Goal: Task Accomplishment & Management: Manage account settings

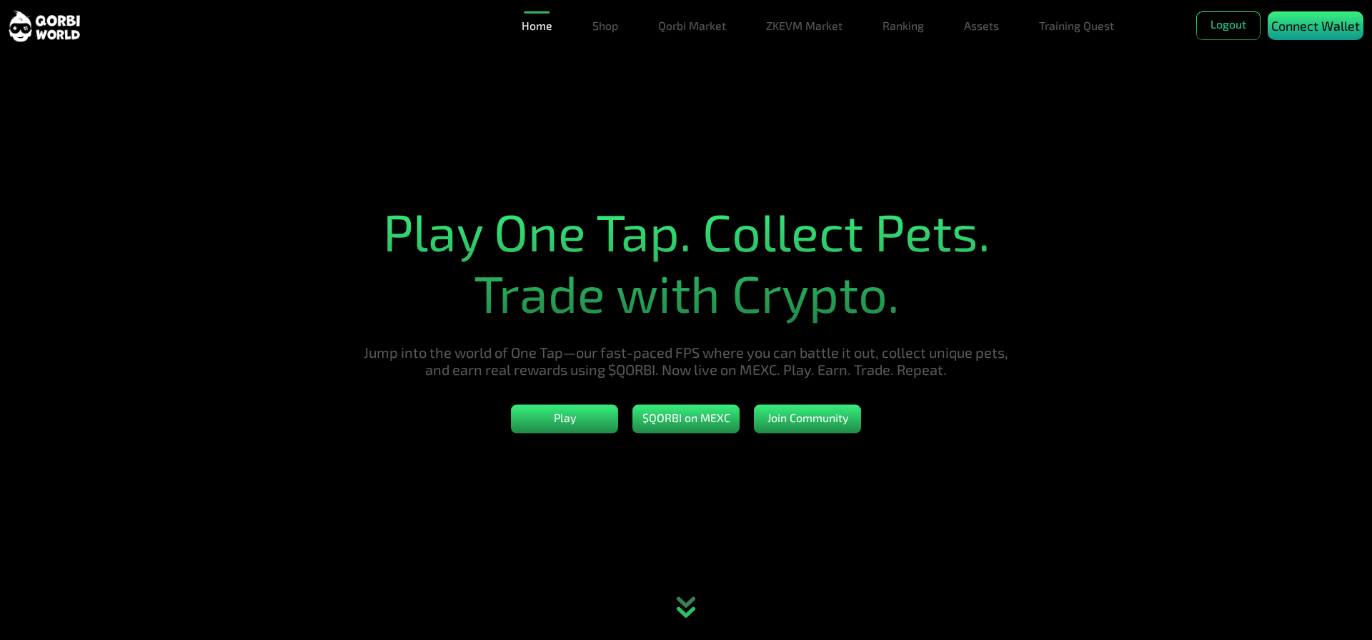
click at [1314, 19] on p "Connect Wallet" at bounding box center [1315, 25] width 89 height 19
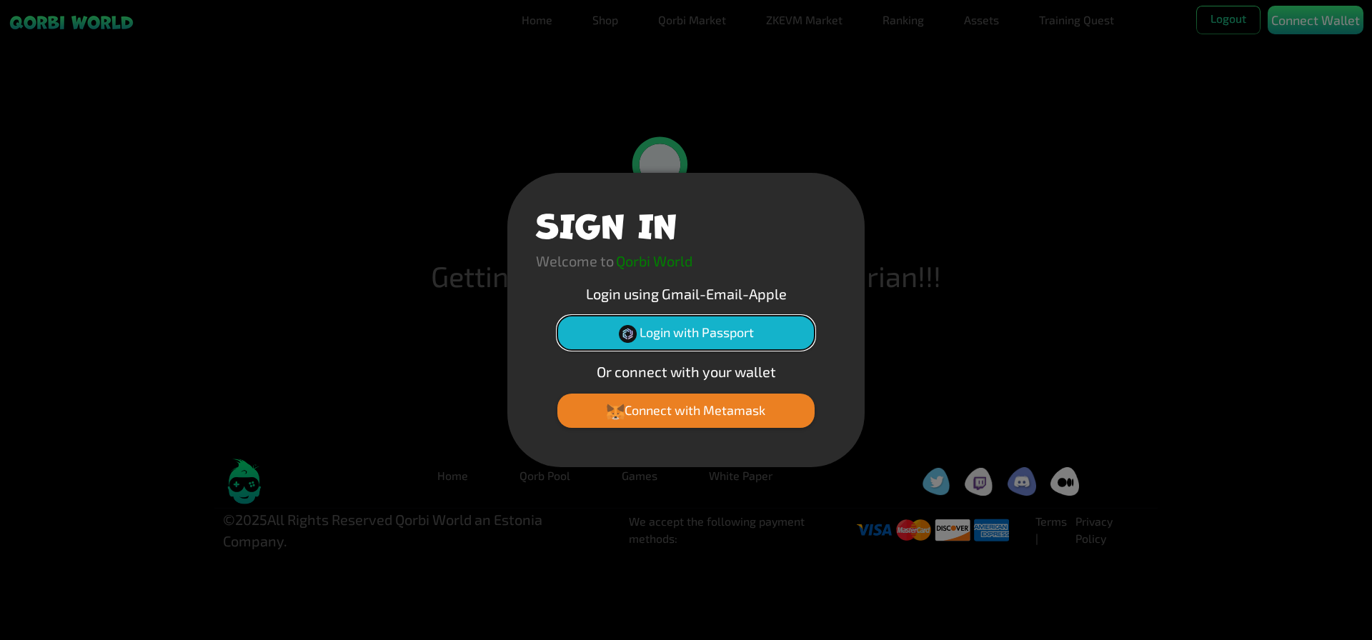
click at [710, 328] on button "Login with Passport" at bounding box center [685, 333] width 257 height 34
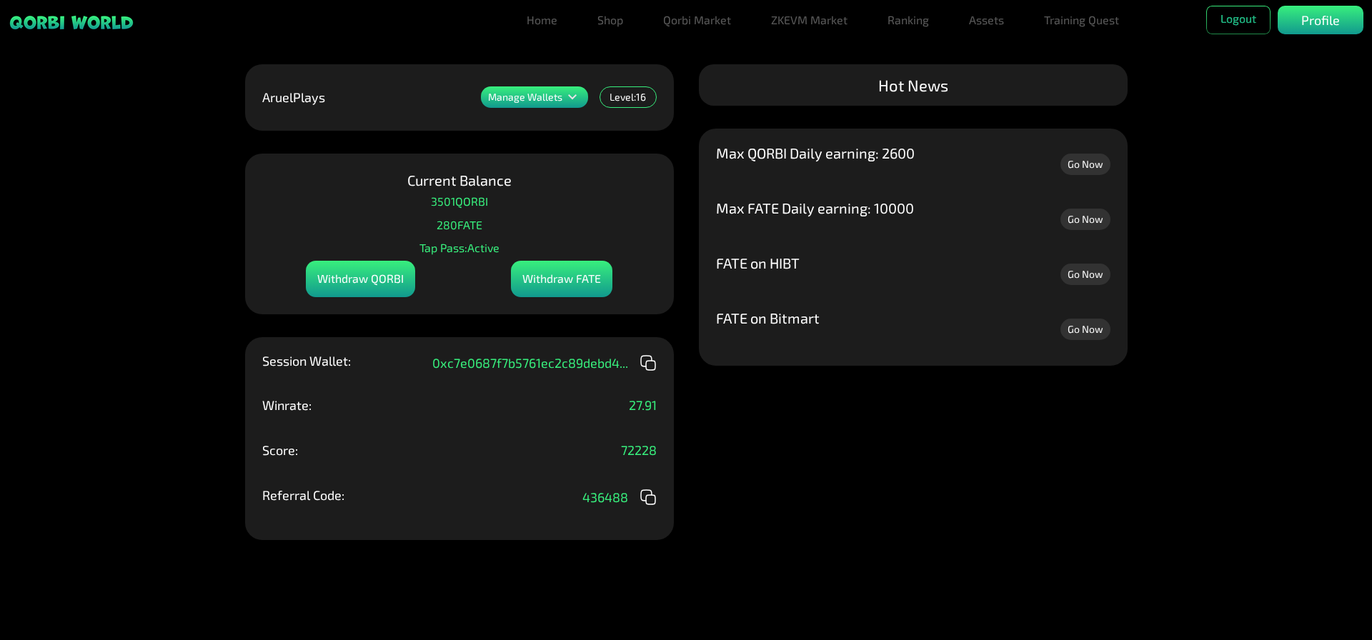
click at [765, 400] on div "Manage Wallets Add one or more wallets to showcase all your Items in one place.…" at bounding box center [686, 320] width 1372 height 640
click at [566, 280] on div "Withdraw FATE" at bounding box center [561, 279] width 101 height 36
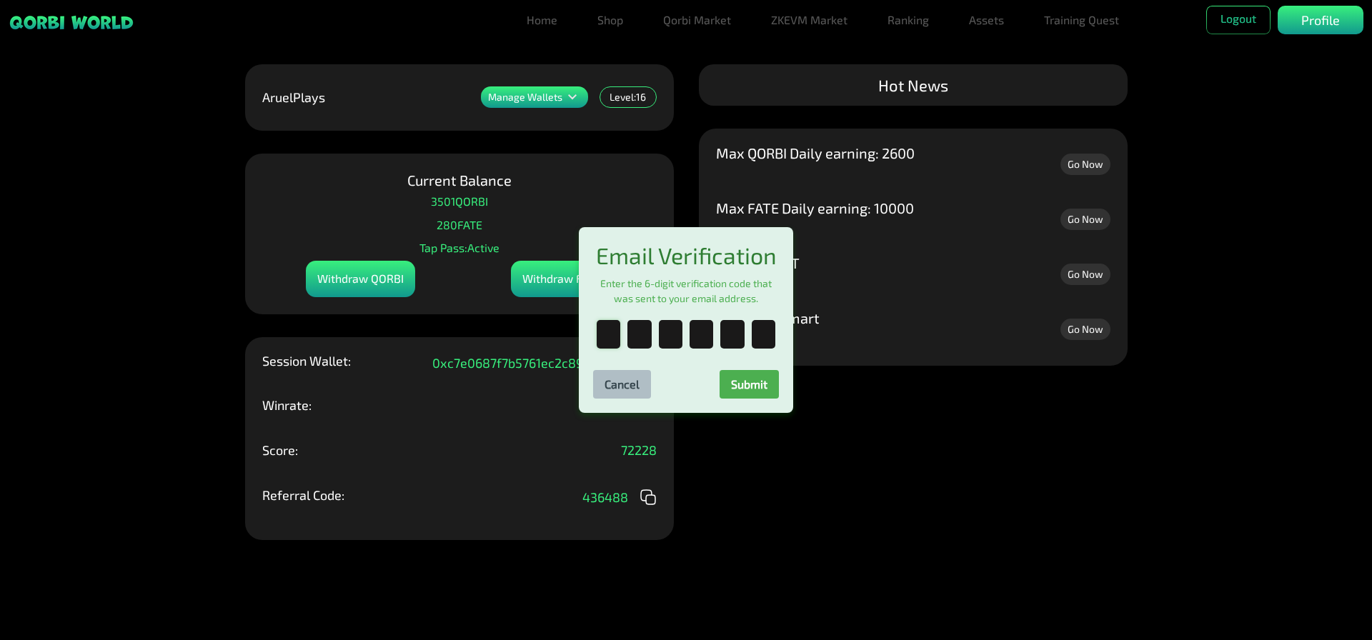
click at [605, 342] on input "text" at bounding box center [609, 334] width 24 height 29
paste input "*"
type input "*"
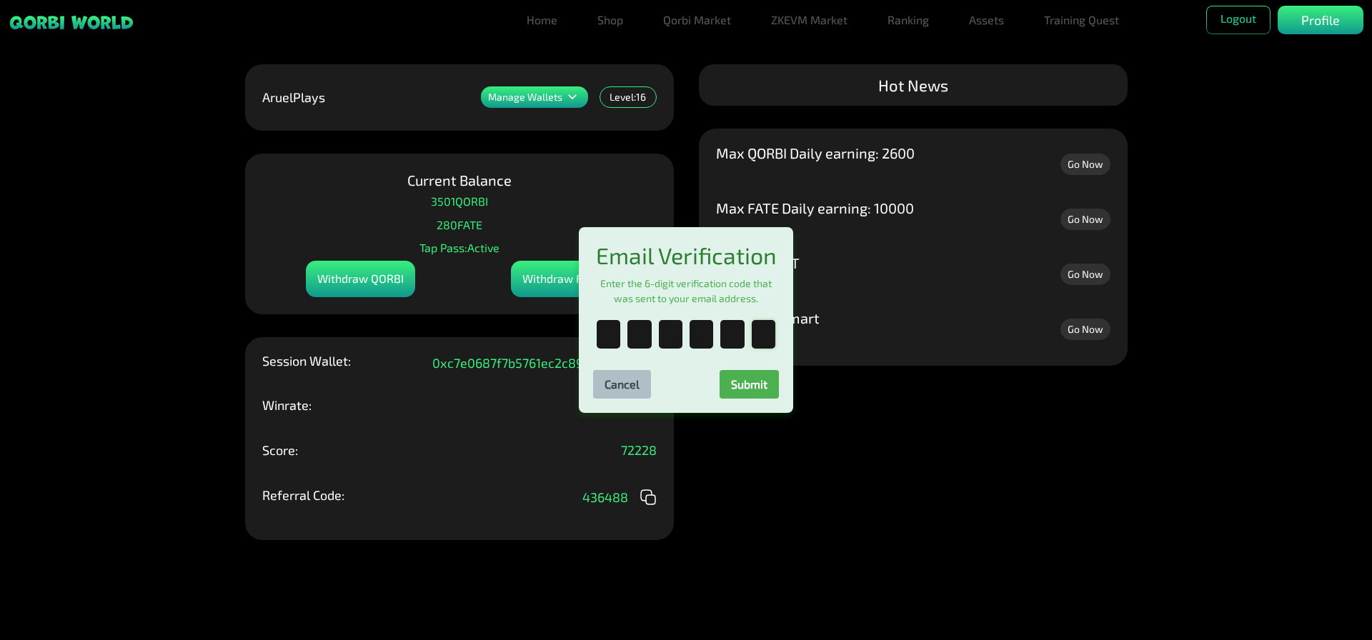
type input "*"
click at [758, 392] on button "Submit" at bounding box center [749, 384] width 59 height 29
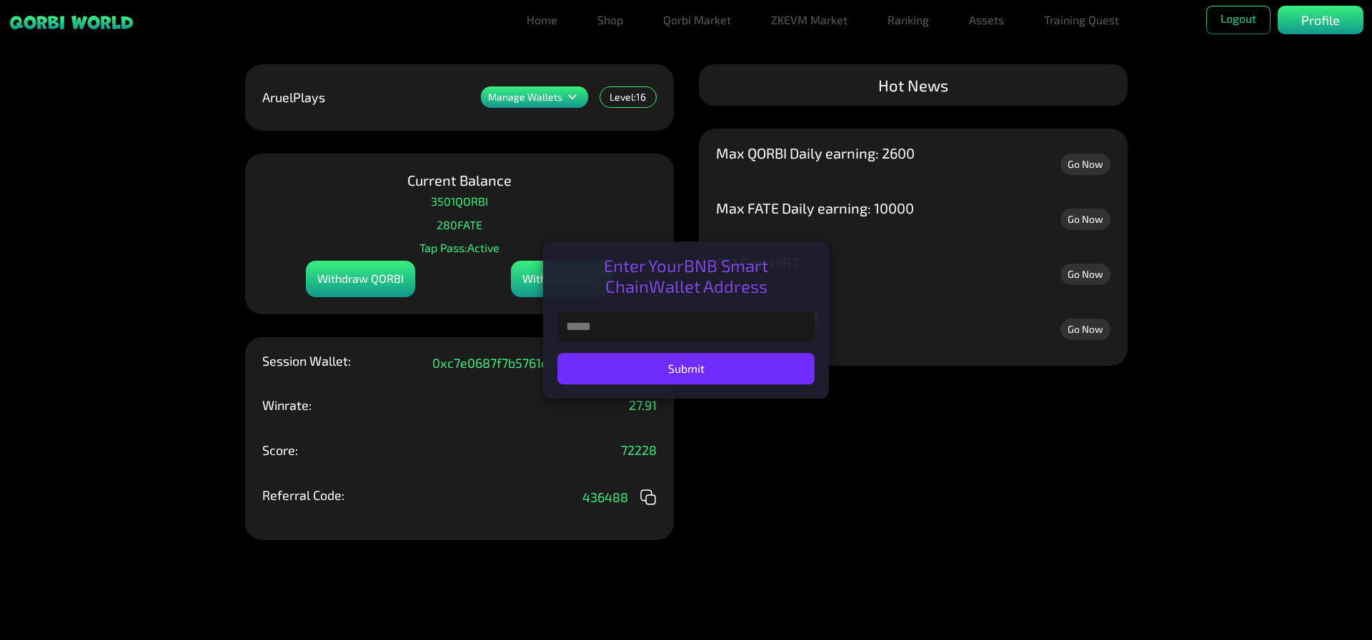
click at [630, 329] on input "text" at bounding box center [685, 327] width 257 height 31
paste input "**********"
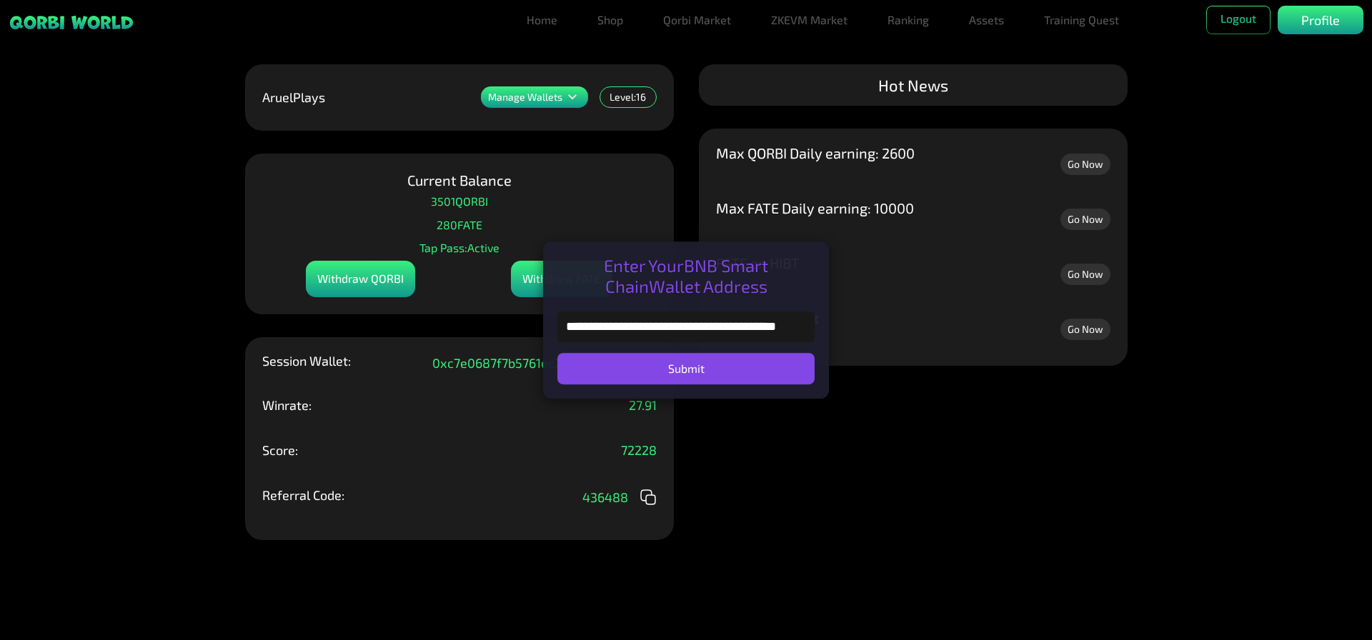
type input "**********"
click at [698, 372] on button "Submit" at bounding box center [685, 368] width 257 height 31
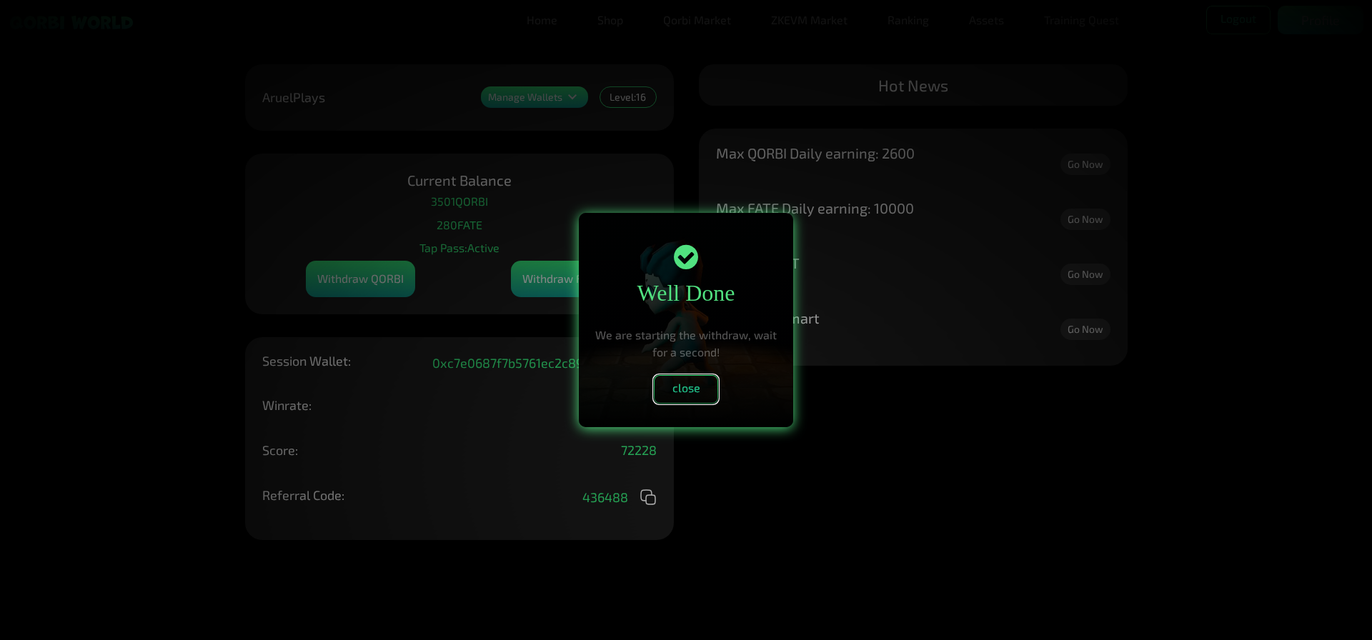
click at [680, 397] on button "close" at bounding box center [686, 389] width 64 height 29
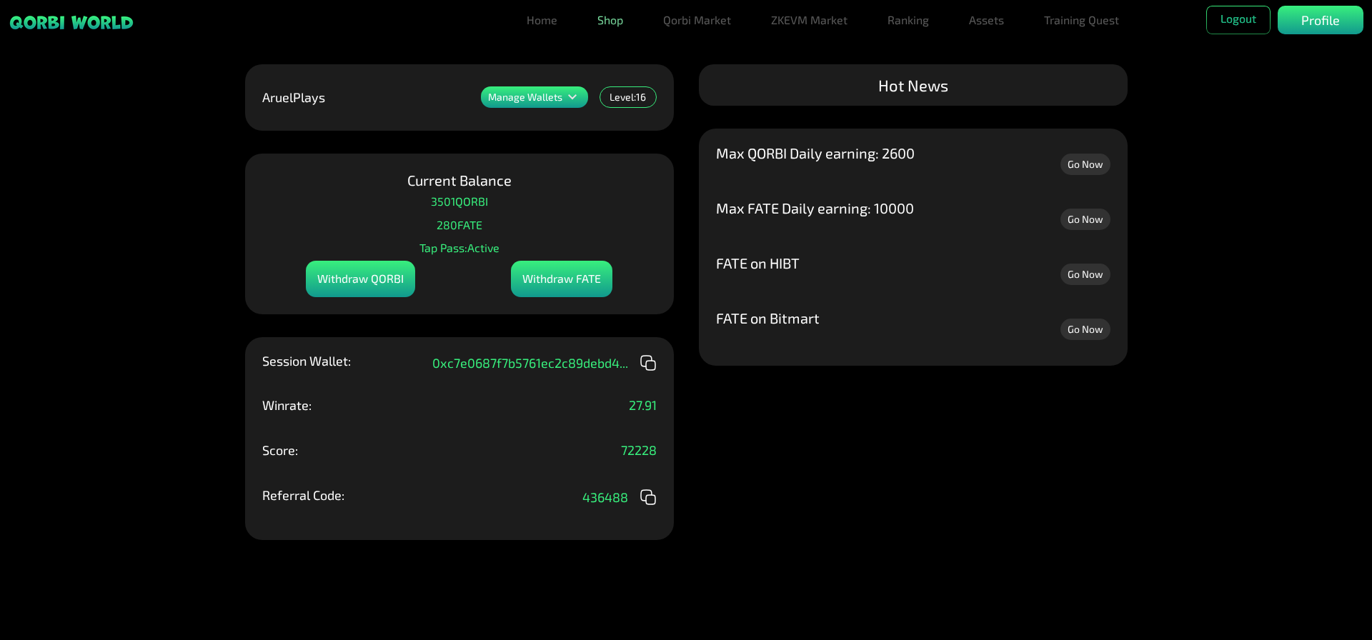
click at [615, 11] on link "Shop" at bounding box center [610, 20] width 37 height 29
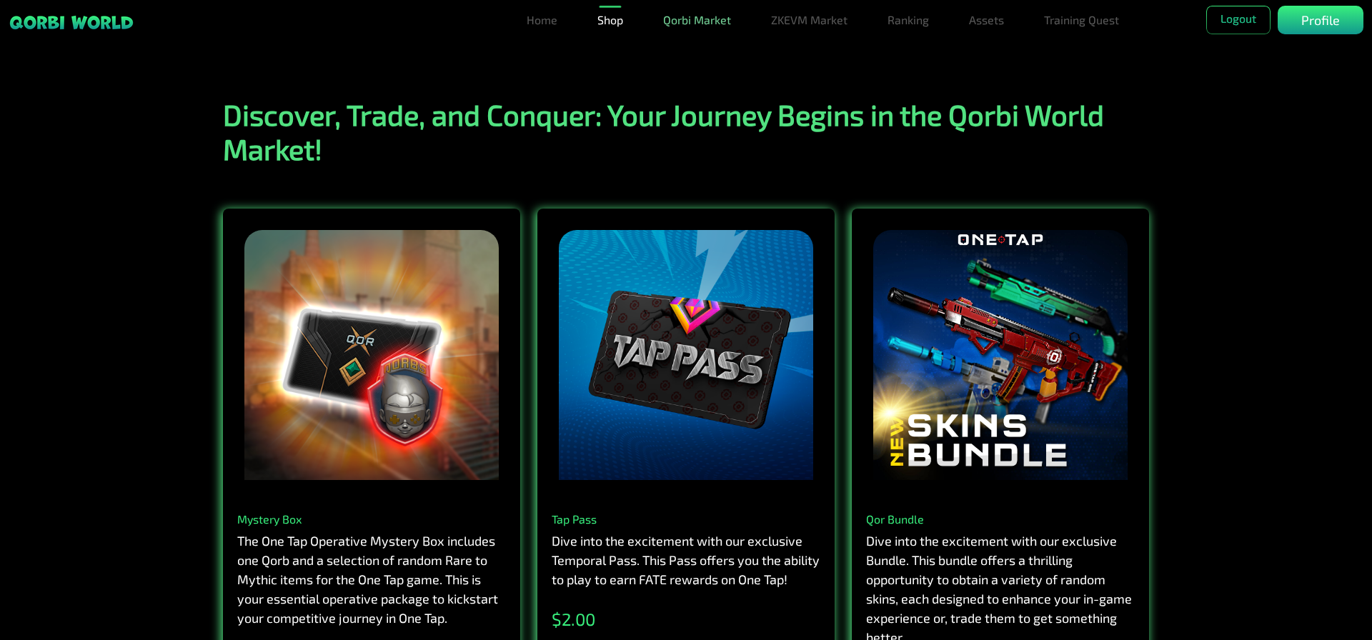
click at [702, 31] on link "Qorbi Market" at bounding box center [697, 20] width 79 height 29
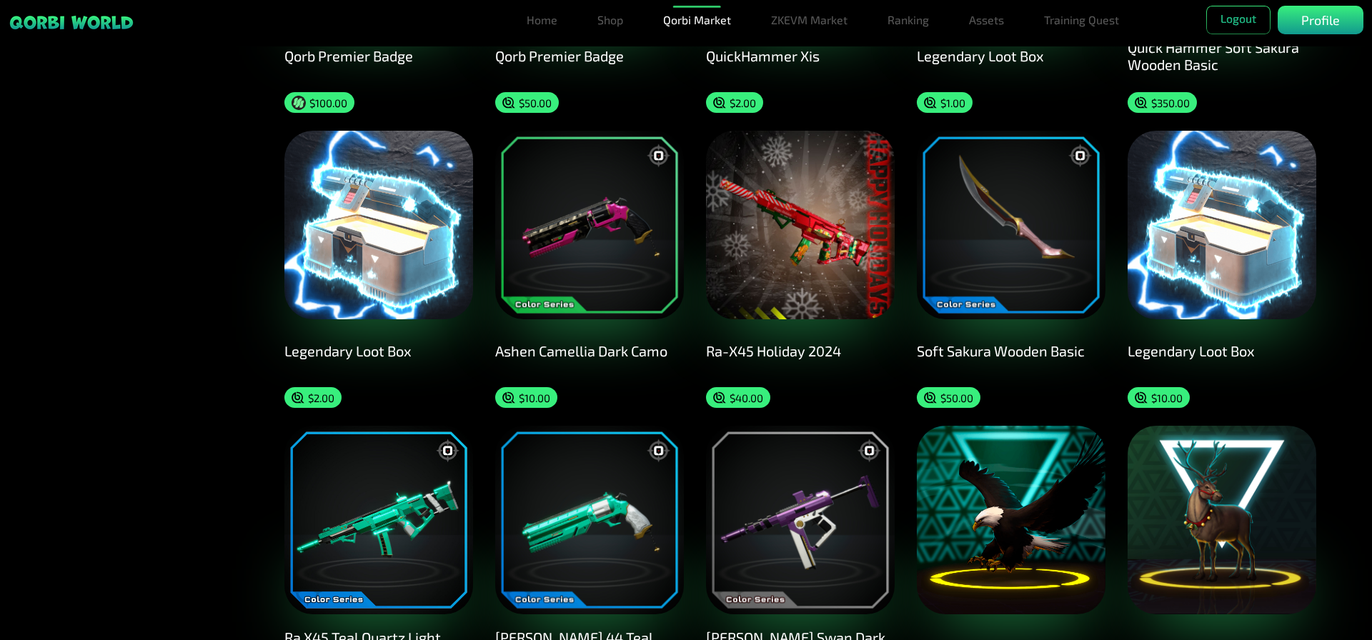
scroll to position [715, 0]
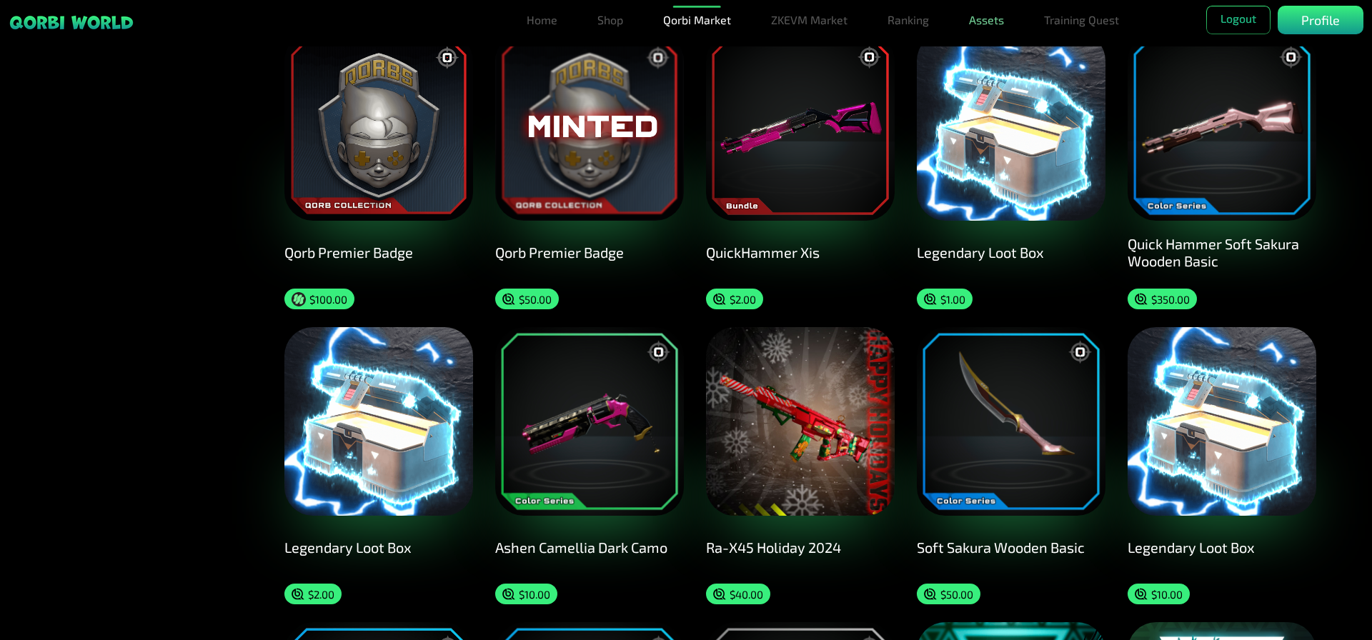
click at [991, 19] on link "Assets" at bounding box center [986, 20] width 46 height 29
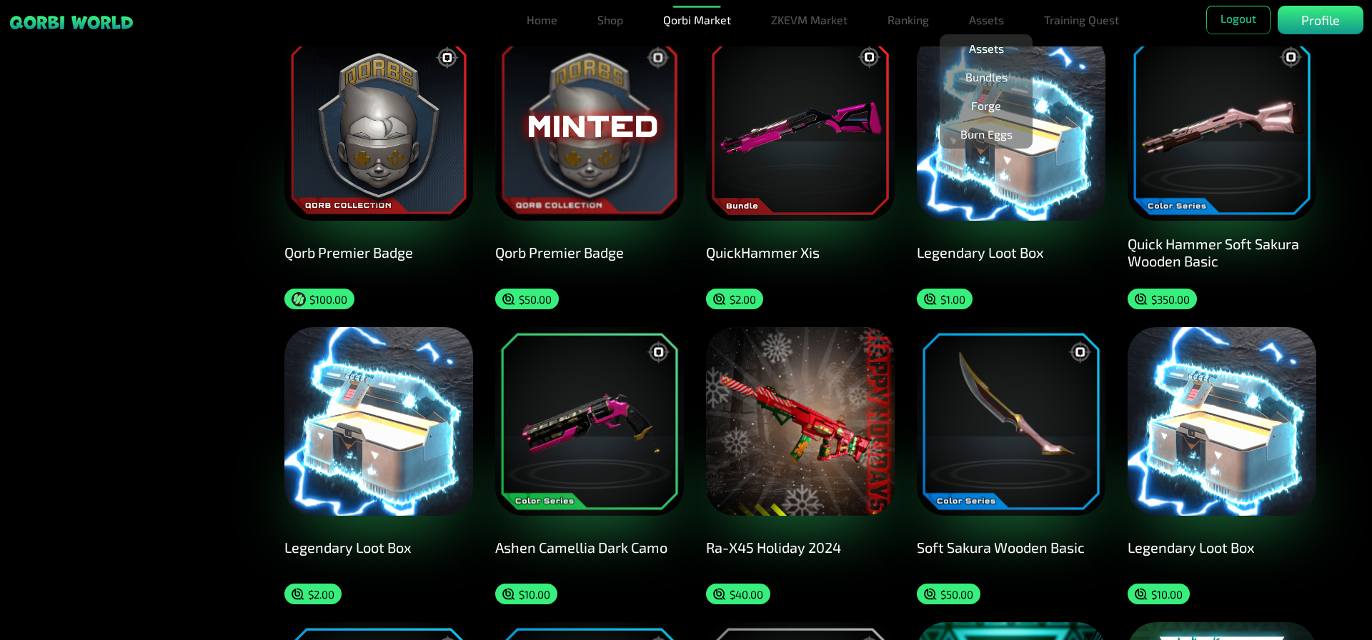
click at [992, 51] on link "Assets" at bounding box center [986, 48] width 46 height 29
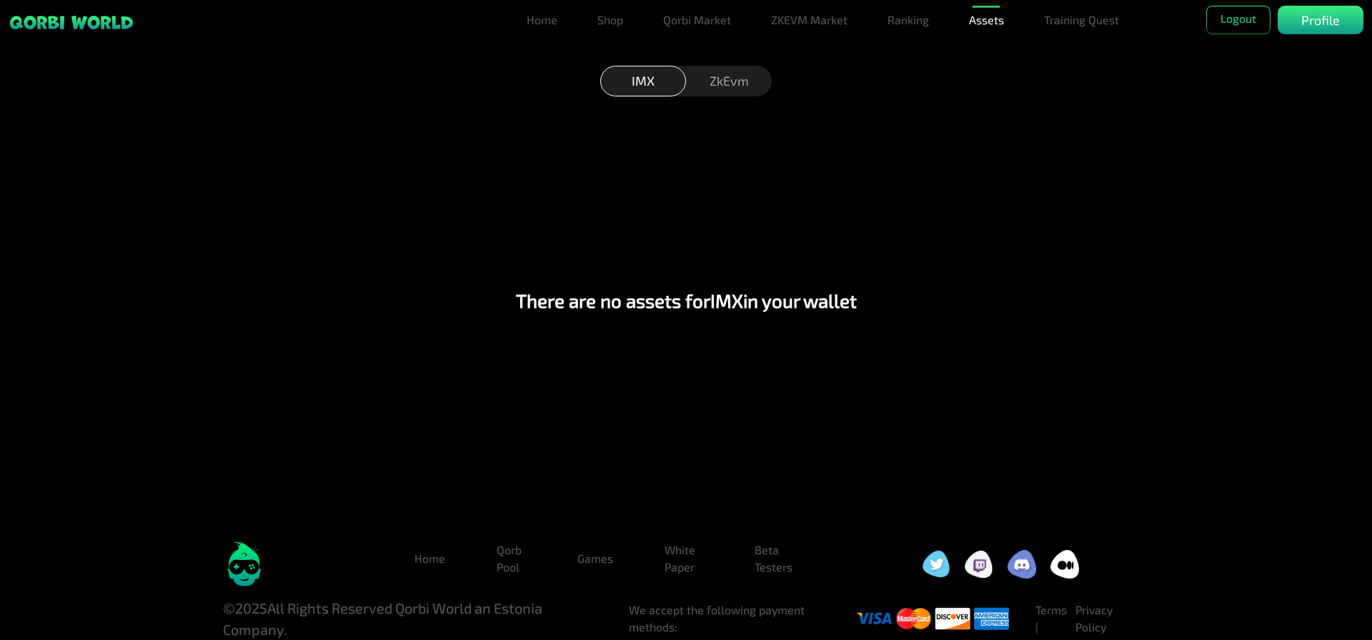
click at [749, 87] on div "ZkEvm" at bounding box center [729, 81] width 86 height 31
click at [986, 21] on link "Assets" at bounding box center [986, 20] width 46 height 29
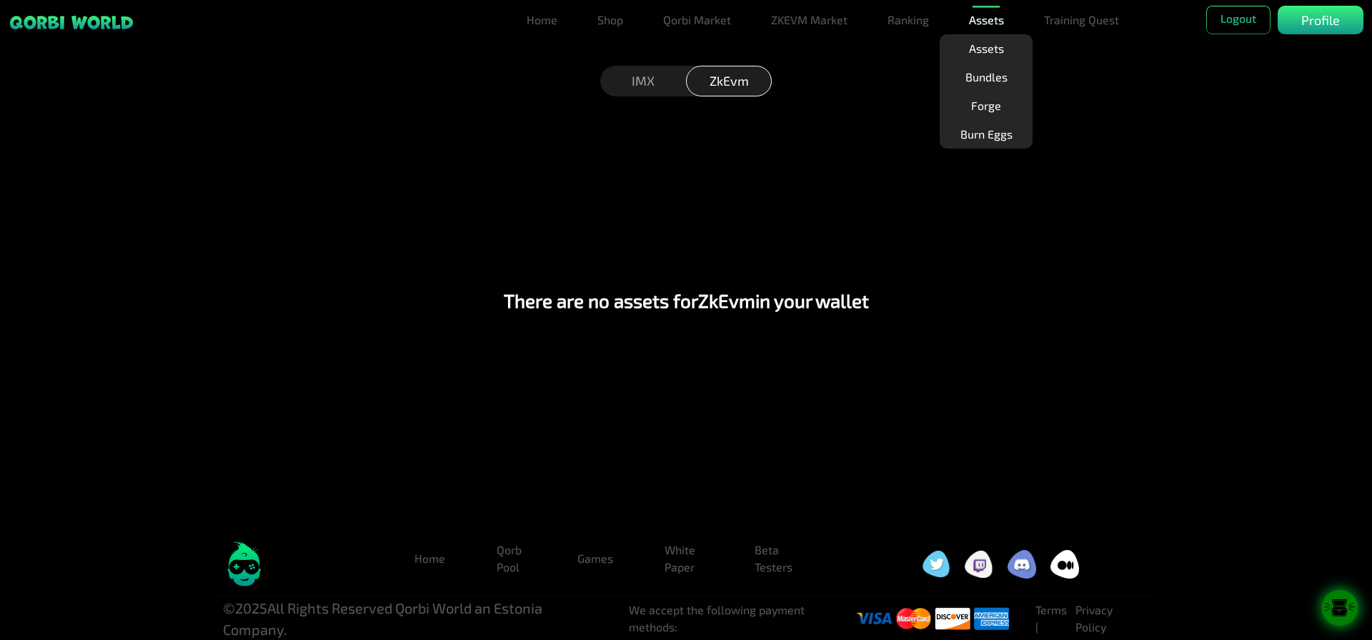
scroll to position [0, 0]
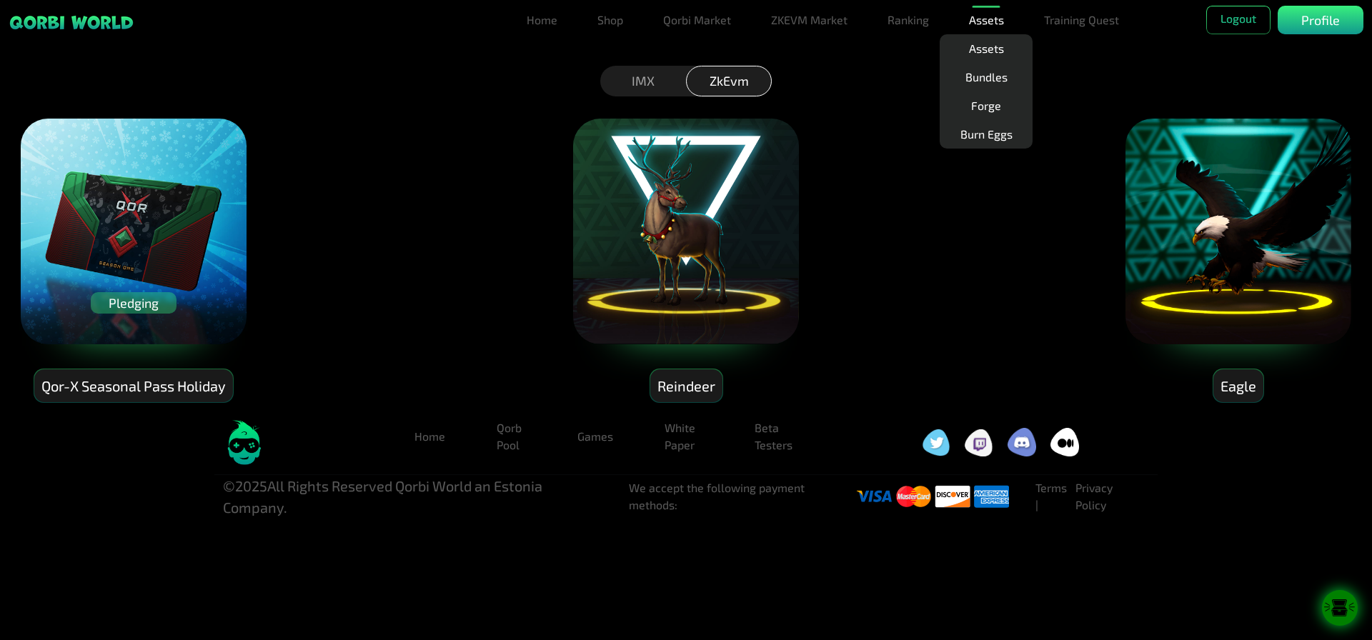
drag, startPoint x: 1192, startPoint y: 529, endPoint x: 893, endPoint y: 422, distance: 317.4
click at [1188, 518] on html "Filter By Item Type All Pets Skins Qorbs Qor-x Pass Loot Box Eggs Badges Blockc…" at bounding box center [686, 259] width 1372 height 518
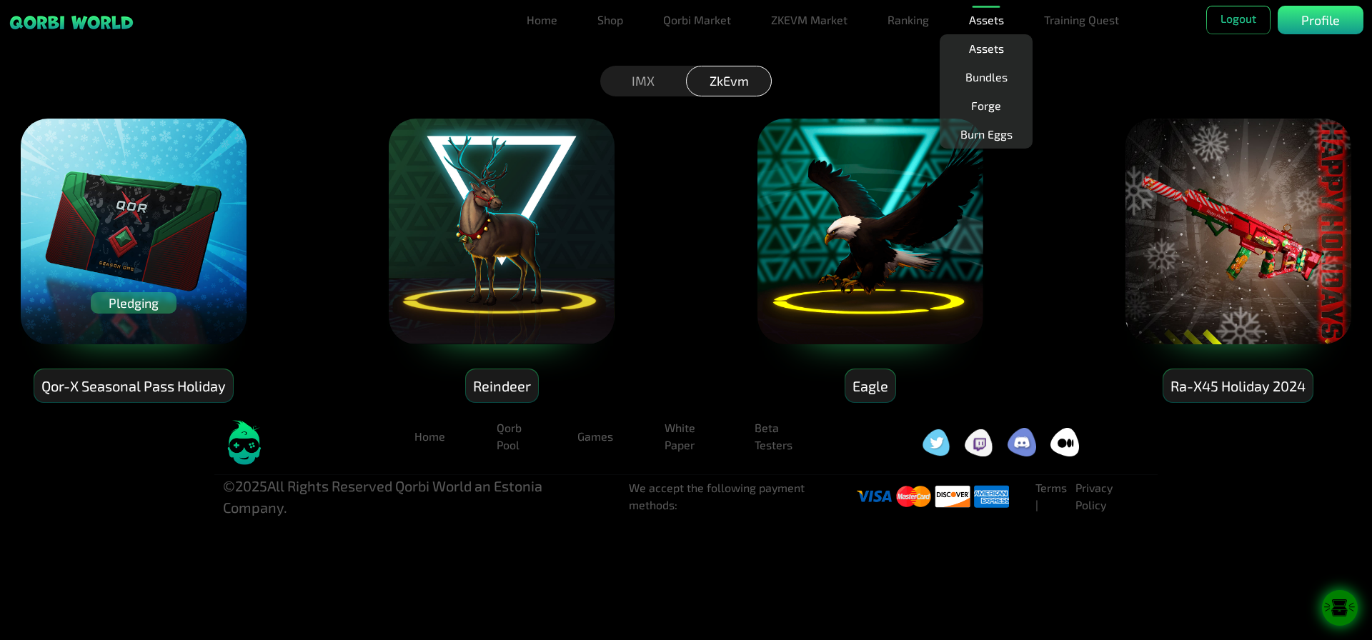
click at [497, 283] on img at bounding box center [501, 231] width 229 height 229
click at [671, 365] on div "Pledging Qor-X Seasonal Pass Holiday Reindeer Eagle Ra-X45 Holiday 2024" at bounding box center [686, 249] width 1372 height 307
click at [476, 301] on img at bounding box center [501, 231] width 229 height 229
click at [497, 390] on div "Reindeer" at bounding box center [502, 387] width 72 height 34
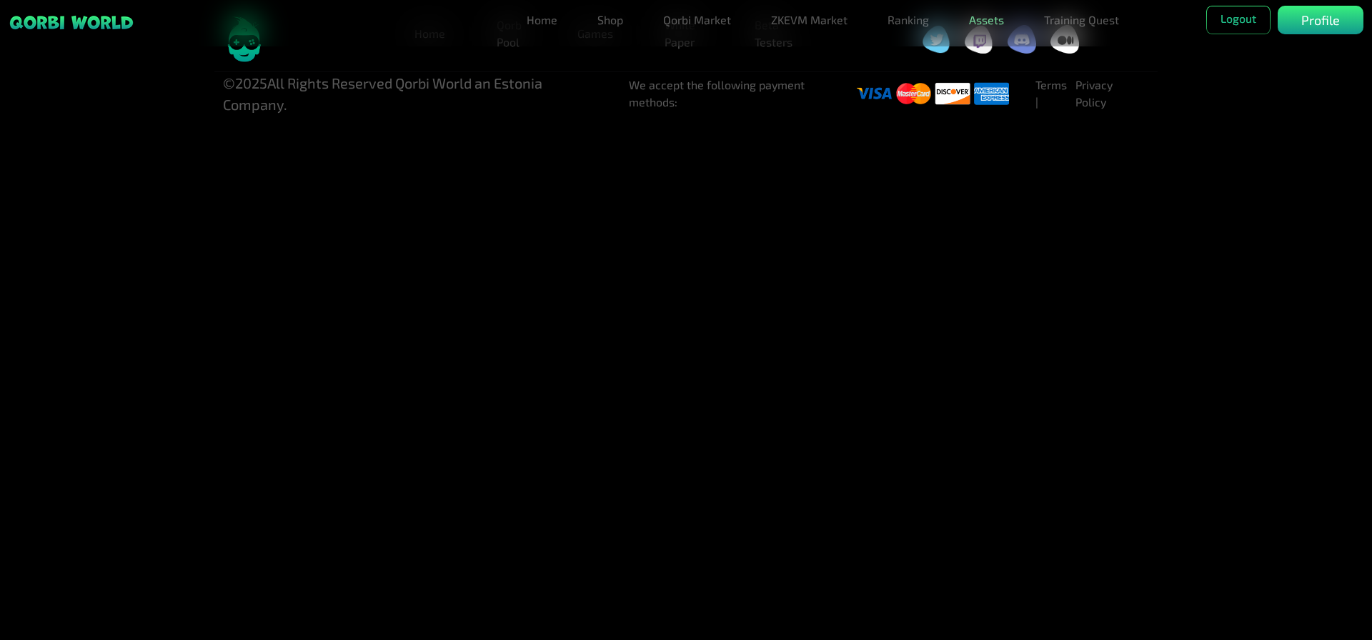
click at [993, 22] on link "Assets" at bounding box center [986, 20] width 46 height 29
click at [988, 80] on link "Bundles" at bounding box center [987, 77] width 54 height 29
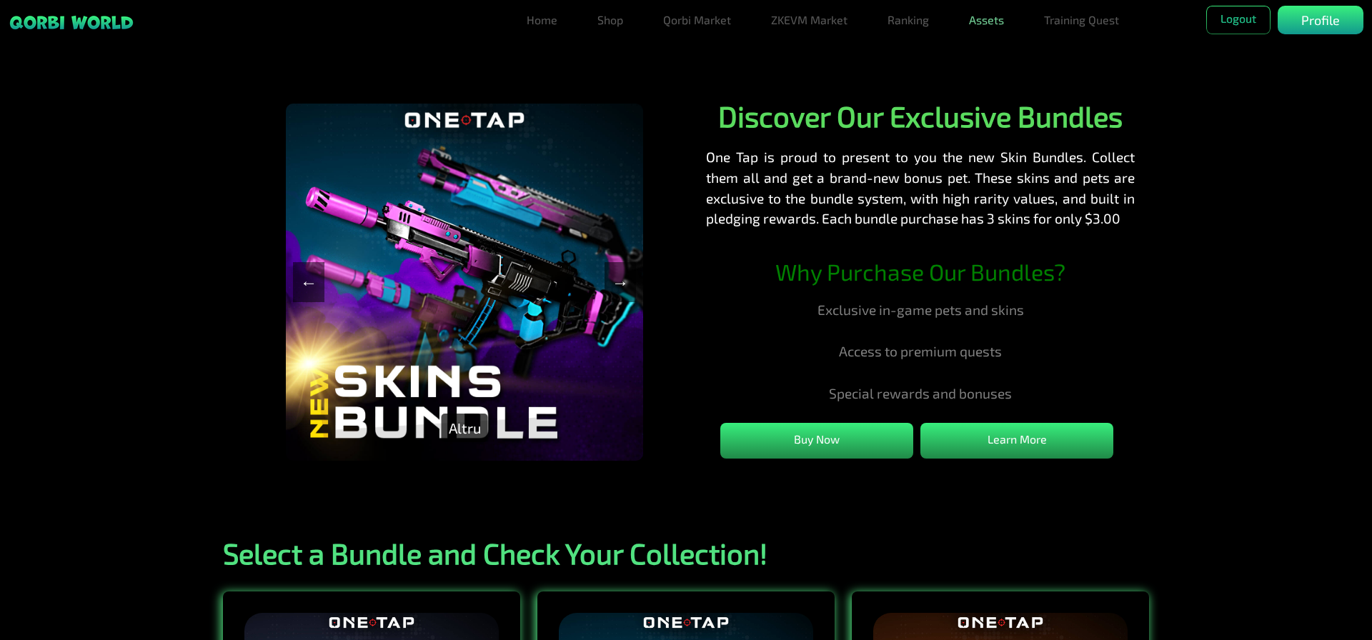
click at [986, 22] on link "Assets" at bounding box center [986, 20] width 46 height 29
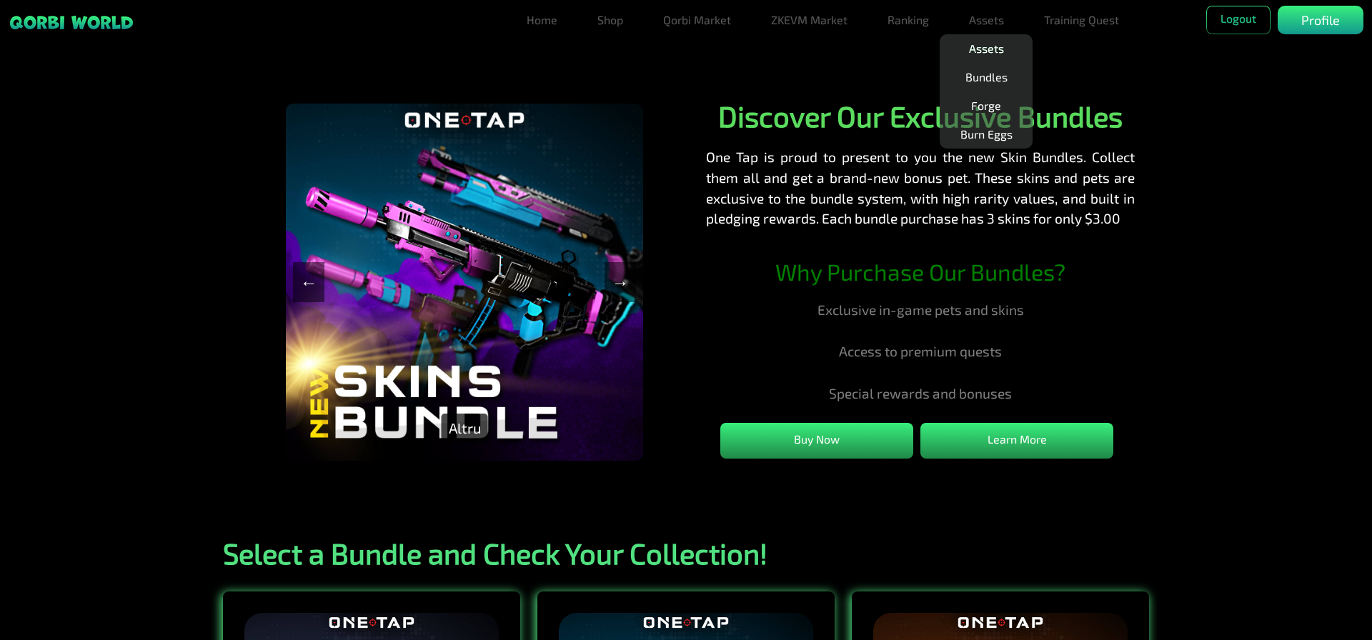
click at [989, 44] on link "Assets" at bounding box center [986, 48] width 46 height 29
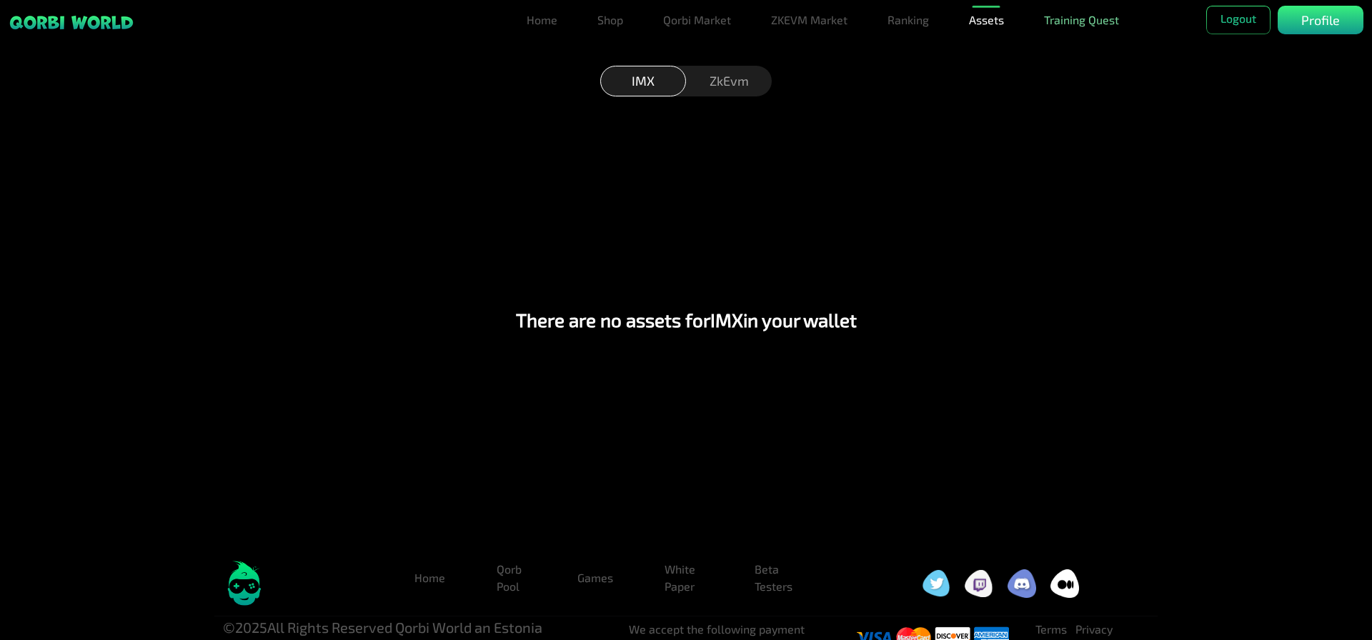
click at [1083, 26] on link "Training Quest" at bounding box center [1081, 20] width 86 height 29
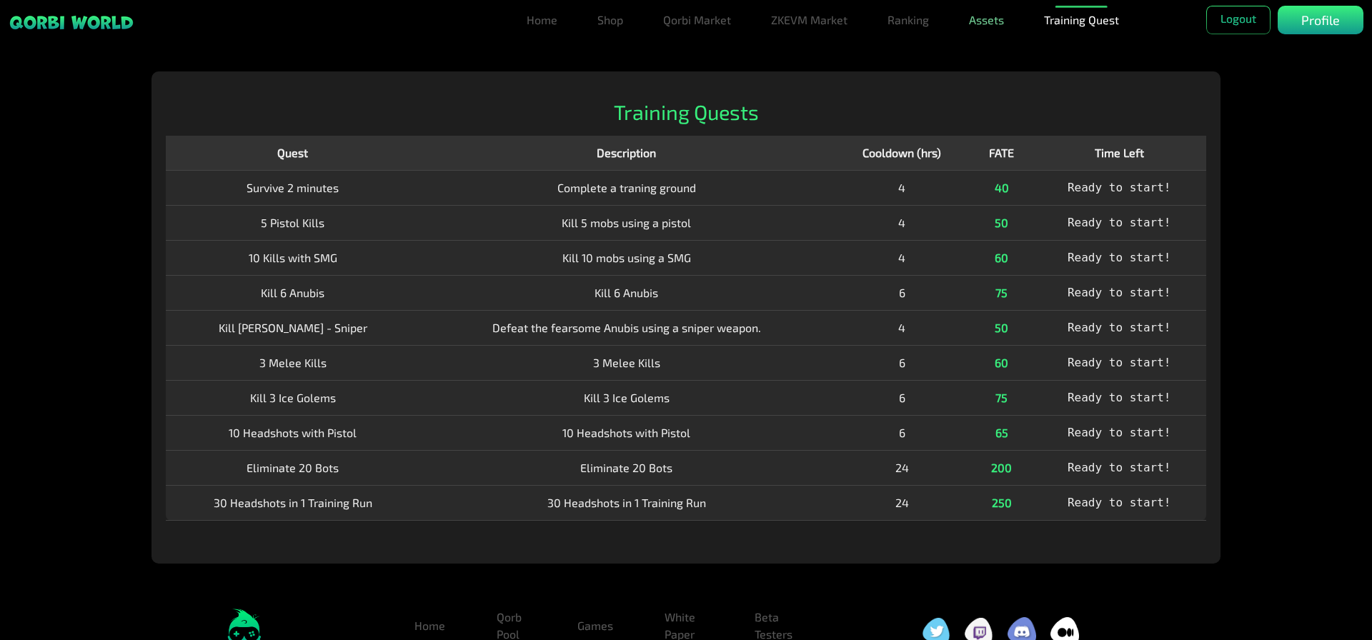
click at [992, 17] on link "Assets" at bounding box center [986, 20] width 46 height 29
click at [996, 39] on link "Assets" at bounding box center [986, 48] width 46 height 29
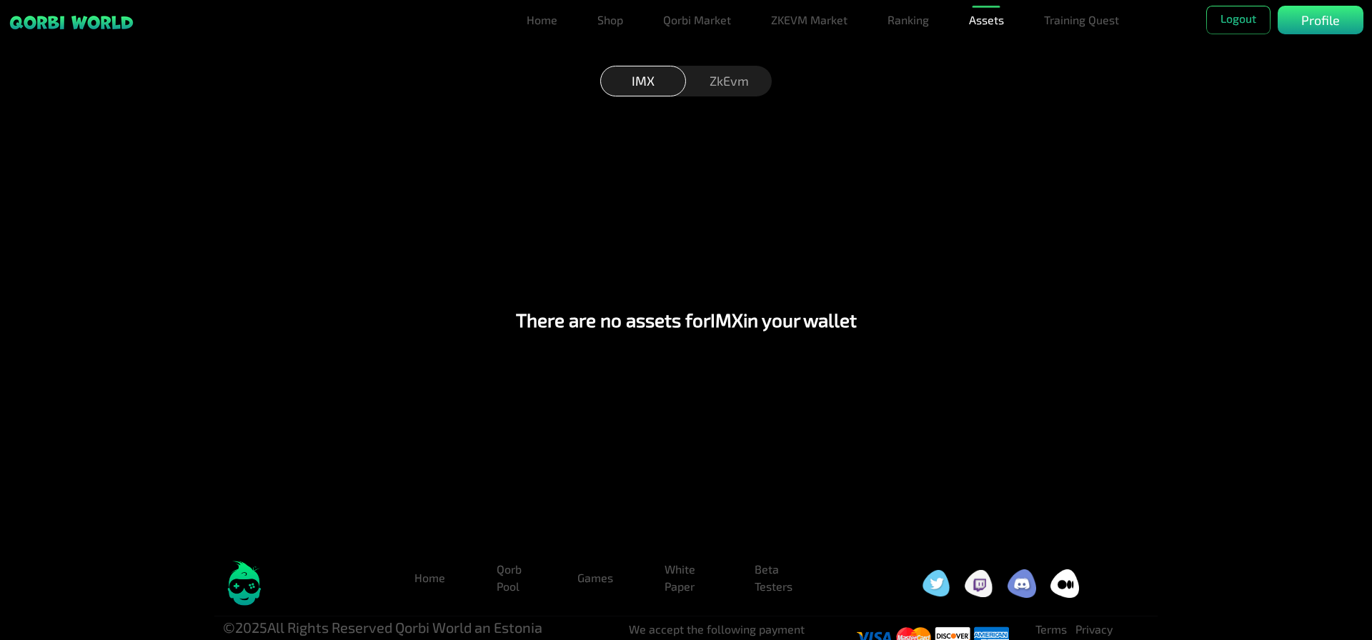
click at [743, 83] on div "ZkEvm" at bounding box center [729, 81] width 86 height 31
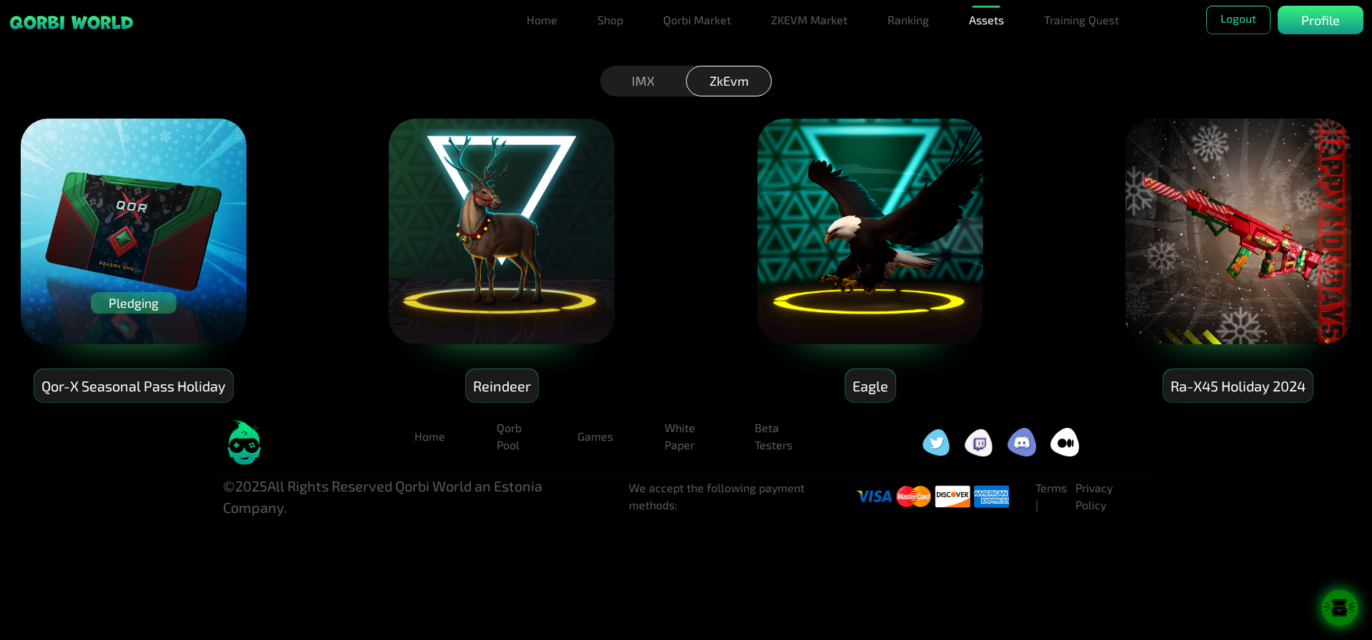
click at [495, 320] on img at bounding box center [501, 231] width 229 height 229
click at [140, 299] on div "Pledging" at bounding box center [134, 302] width 86 height 21
click at [134, 304] on div "Pledging" at bounding box center [134, 302] width 86 height 21
click at [292, 301] on div "Pledging Qor-X Seasonal Pass Holiday Reindeer Eagle Ra-X45 Holiday 2024" at bounding box center [686, 249] width 1372 height 307
click at [186, 324] on img at bounding box center [133, 231] width 229 height 229
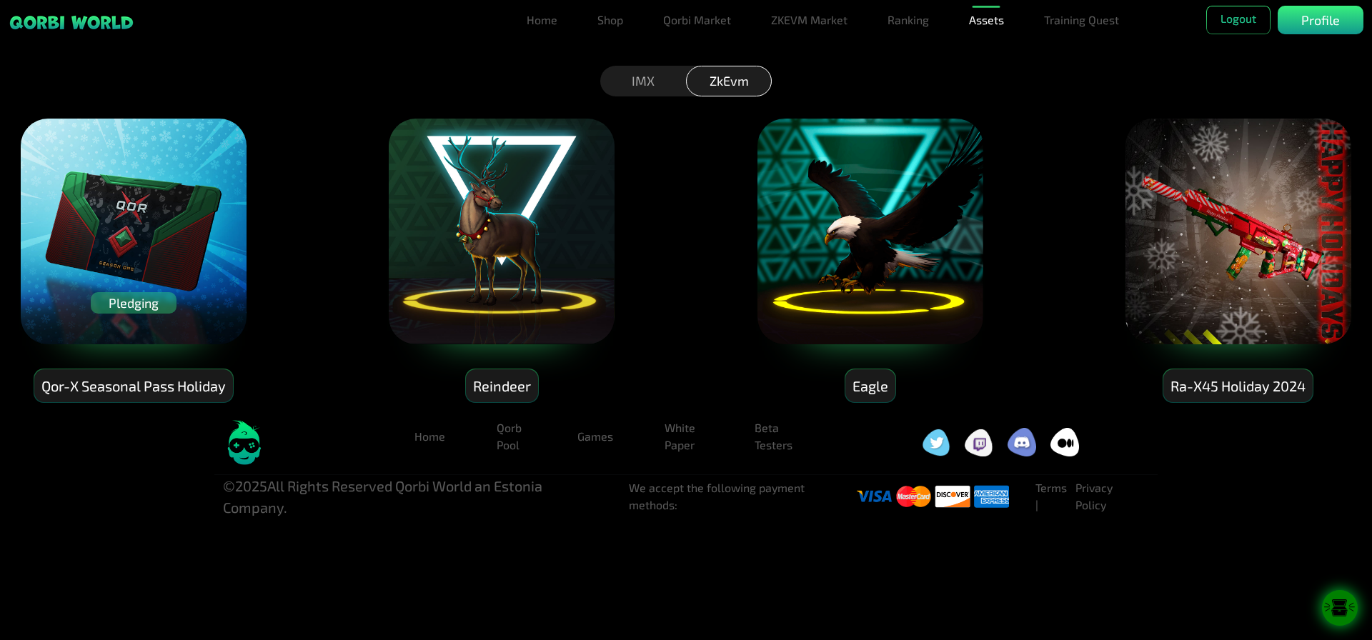
click at [186, 324] on img at bounding box center [133, 231] width 229 height 229
click at [153, 387] on div "Qor-X Seasonal Pass Holiday" at bounding box center [133, 387] width 199 height 34
